Goal: Task Accomplishment & Management: Manage account settings

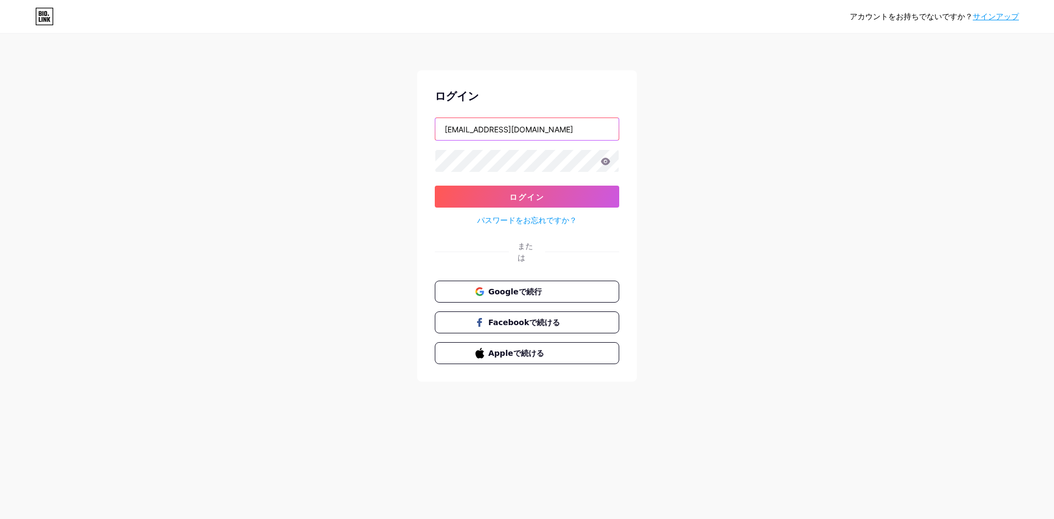
click at [537, 133] on input "[EMAIL_ADDRESS][DOMAIN_NAME]" at bounding box center [527, 129] width 183 height 22
drag, startPoint x: 534, startPoint y: 136, endPoint x: 468, endPoint y: 130, distance: 66.2
click at [468, 130] on input "[EMAIL_ADDRESS][DOMAIN_NAME]" at bounding box center [527, 129] width 183 height 22
type input "[EMAIL_ADDRESS][DOMAIN_NAME]"
click at [435, 186] on button "ログイン" at bounding box center [527, 197] width 185 height 22
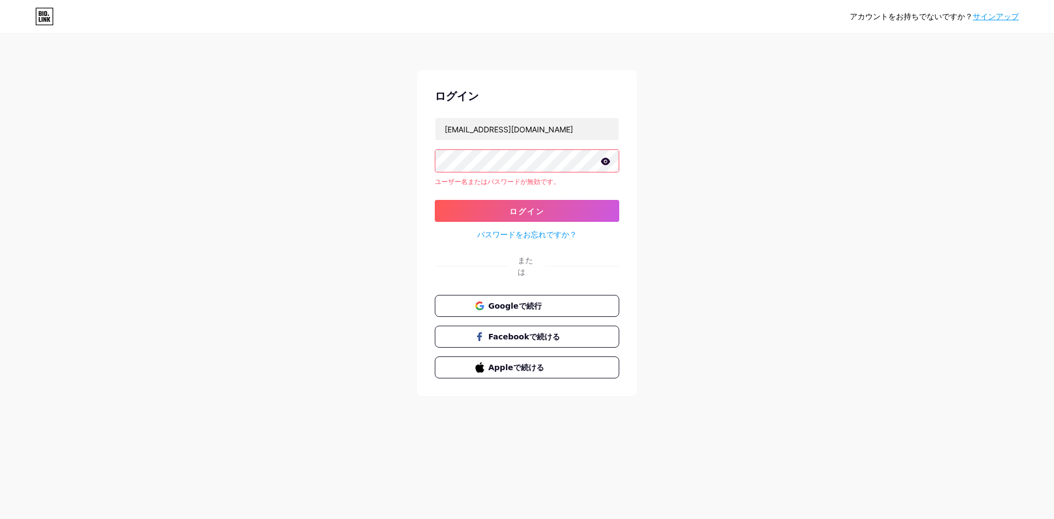
drag, startPoint x: 352, startPoint y: 129, endPoint x: 309, endPoint y: 129, distance: 42.8
drag, startPoint x: 309, startPoint y: 129, endPoint x: 250, endPoint y: 121, distance: 59.3
click at [251, 121] on div "アカウントをお持ちでないですか？ サインアップ ログイン [EMAIL_ADDRESS][DOMAIN_NAME] ユーザー名またはパスワードが無効です。 ロ…" at bounding box center [527, 215] width 1054 height 431
